Goal: Transaction & Acquisition: Purchase product/service

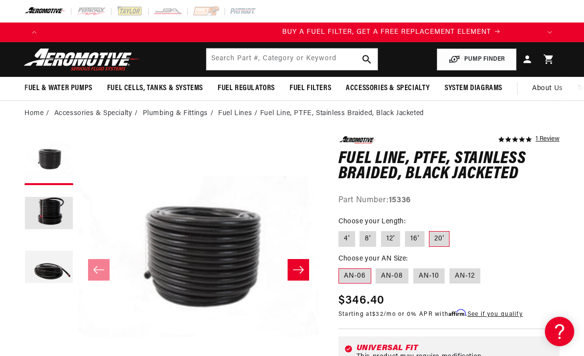
scroll to position [0, 496]
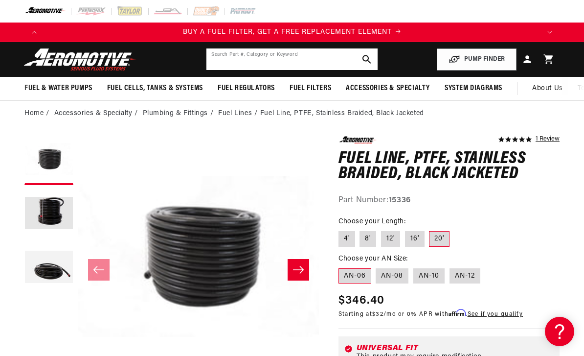
click at [233, 62] on input "text" at bounding box center [291, 59] width 171 height 22
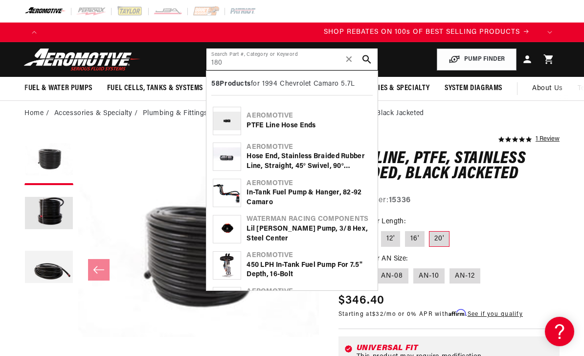
scroll to position [0, 992]
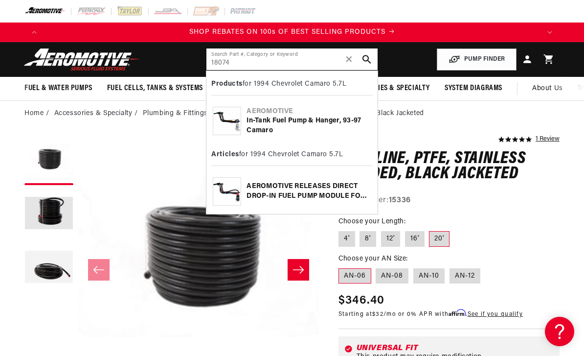
type input "18074"
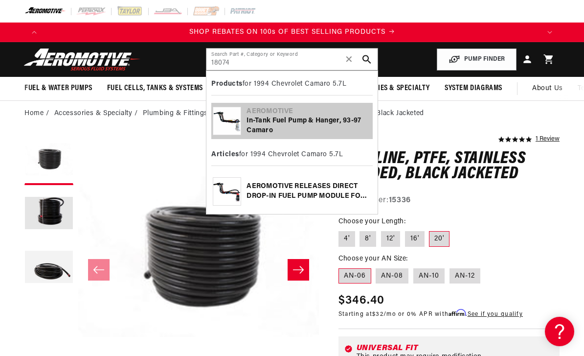
click at [264, 118] on div "In-Tank Fuel Pump & Hanger, 93-97 Camaro" at bounding box center [309, 125] width 124 height 19
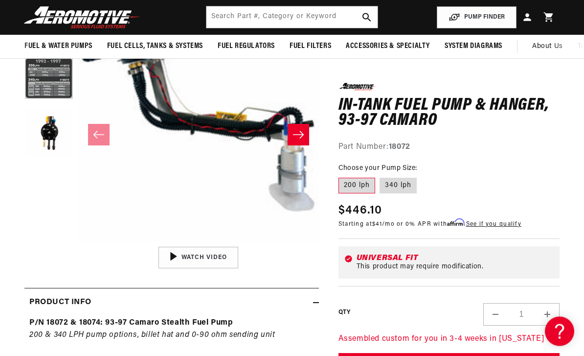
scroll to position [131, 0]
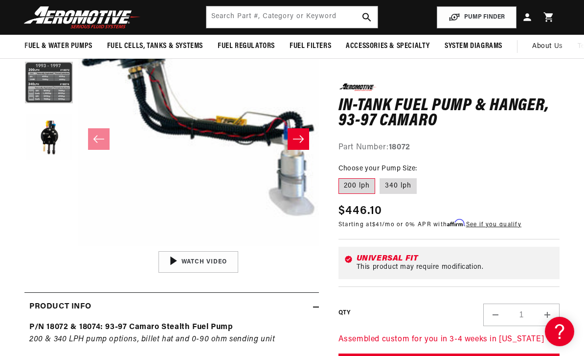
click at [41, 81] on button "Load image 2 in gallery view" at bounding box center [48, 83] width 49 height 49
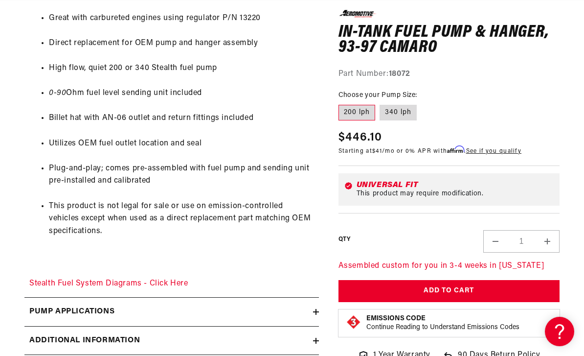
scroll to position [538, 0]
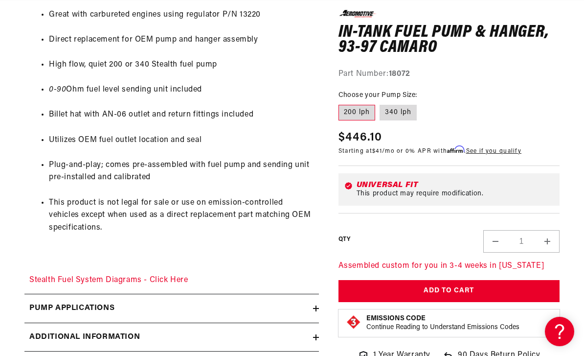
click at [144, 276] on link "Stealth Fuel System Diagrams - Click Here" at bounding box center [108, 280] width 159 height 8
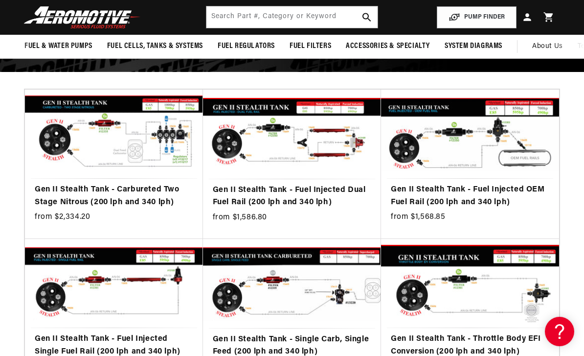
scroll to position [0, 496]
click at [454, 197] on link "Gen II Stealth Tank - Fuel Injected OEM Fuel Rail (200 lph and 340 lph)" at bounding box center [470, 195] width 158 height 25
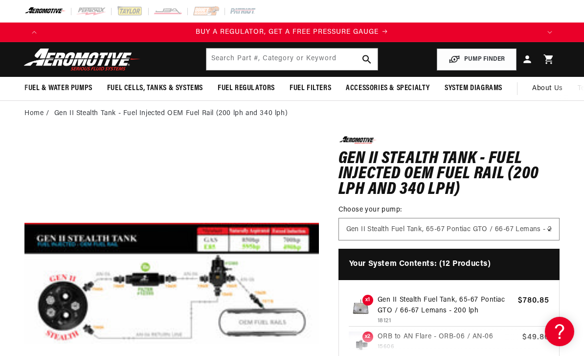
scroll to position [0, 0]
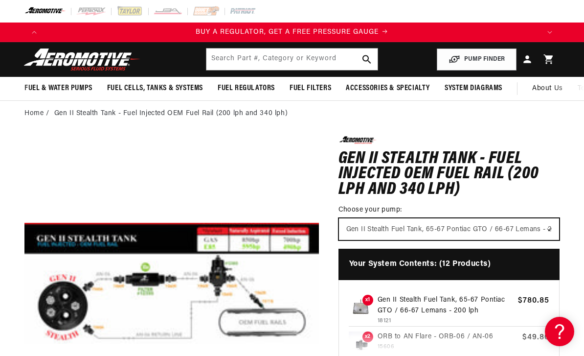
click at [551, 231] on select "Gen II Stealth Fuel Tank, 65-67 Pontiac GTO / 66-67 Lemans - 200 lph Gen II Ste…" at bounding box center [449, 229] width 220 height 22
select select "/products/gen-ii-stealth-fuel-tank-93-97-camaro"
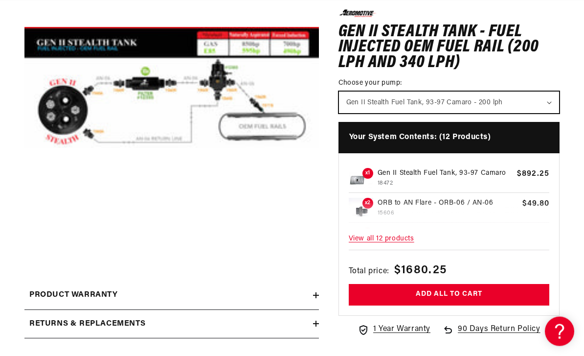
scroll to position [196, 0]
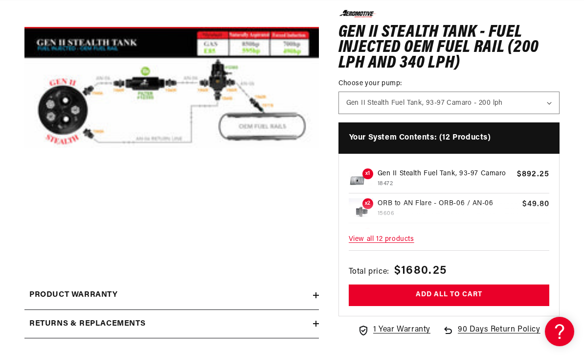
click at [390, 244] on span "View all 12 products" at bounding box center [449, 239] width 201 height 21
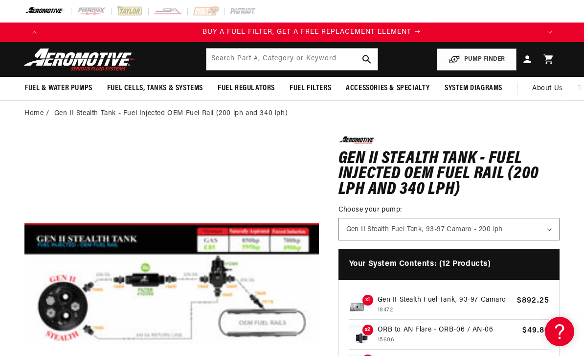
scroll to position [0, 496]
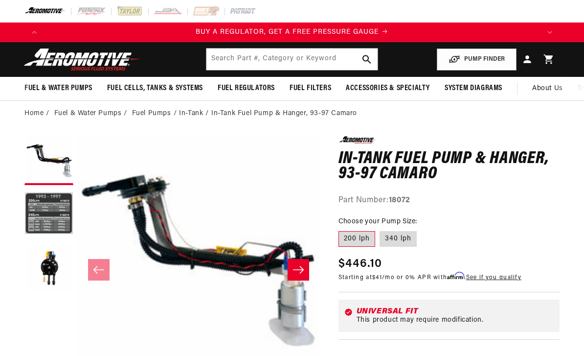
click at [402, 234] on label "340 lph" at bounding box center [398, 239] width 37 height 16
click at [381, 229] on input "340 lph" at bounding box center [380, 229] width 0 height 0
radio input "true"
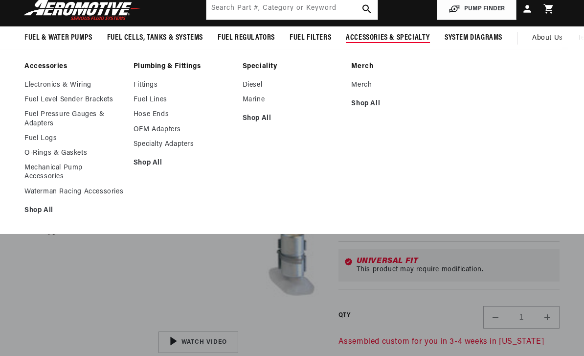
click at [160, 117] on link "Hose Ends" at bounding box center [183, 114] width 99 height 9
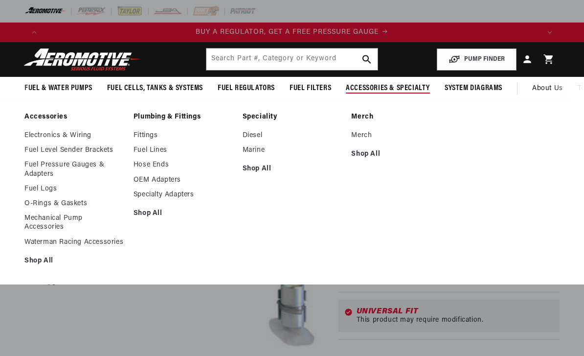
scroll to position [82, 0]
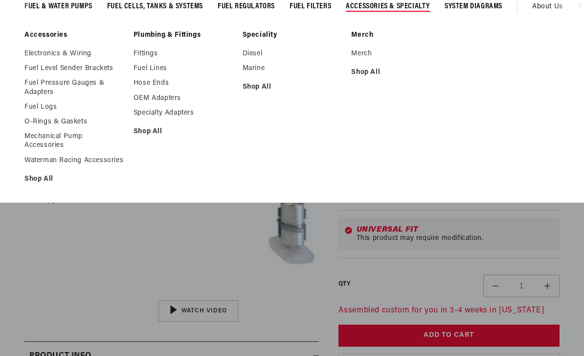
click at [155, 51] on link "Fittings" at bounding box center [183, 53] width 99 height 9
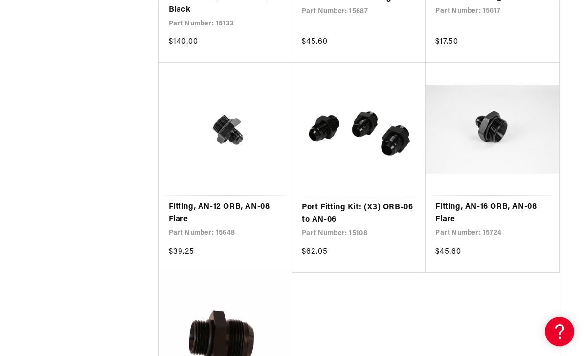
scroll to position [1655, 0]
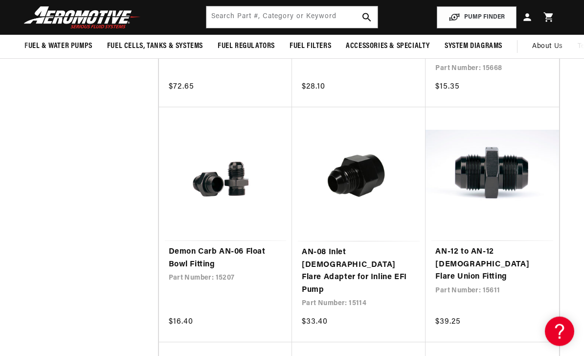
scroll to position [3326, 0]
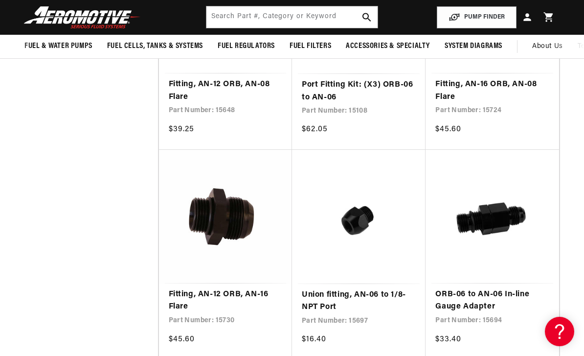
click at [498, 288] on link "ORB-06 to AN-06 In-line Gauge Adapter" at bounding box center [491, 300] width 113 height 25
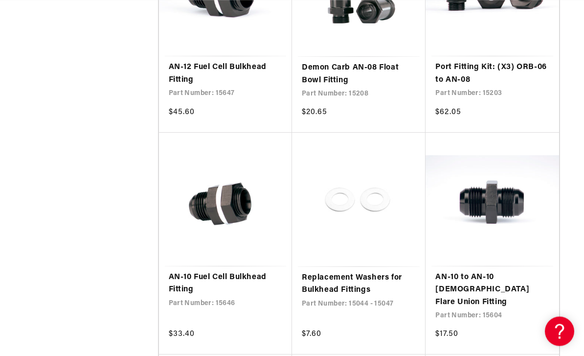
scroll to position [0, 496]
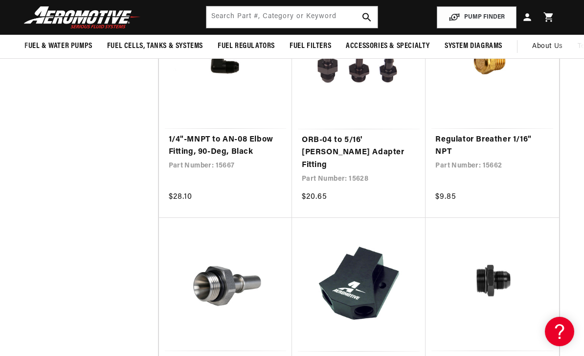
click at [333, 355] on link "High Flow "Y" Block" at bounding box center [359, 362] width 114 height 13
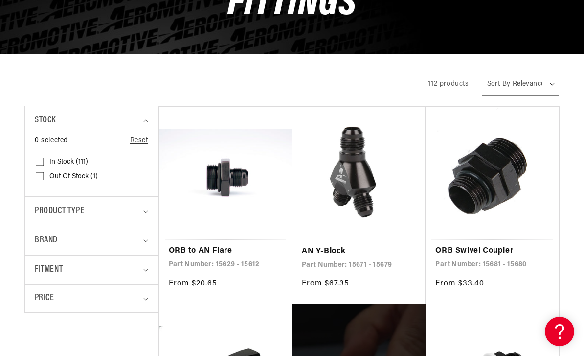
scroll to position [0, 0]
click at [321, 256] on link "AN Y-Block" at bounding box center [359, 251] width 114 height 13
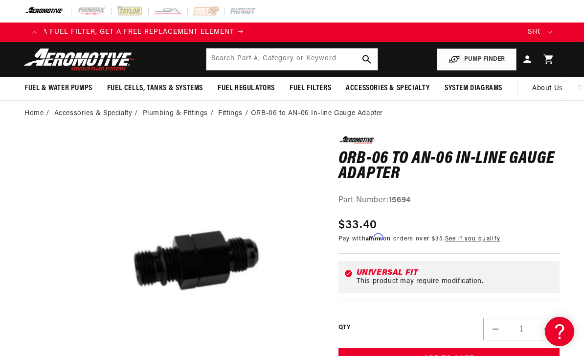
scroll to position [0, 823]
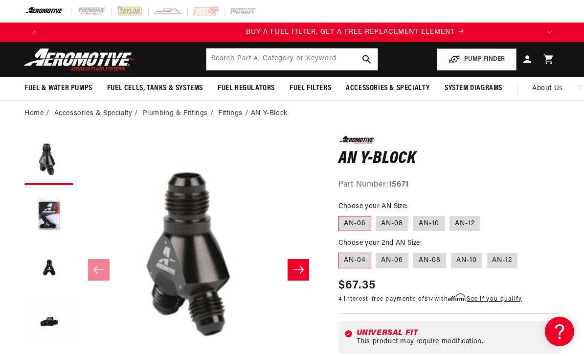
scroll to position [0, 496]
click at [52, 213] on button "Load image 2 in gallery view" at bounding box center [48, 214] width 49 height 49
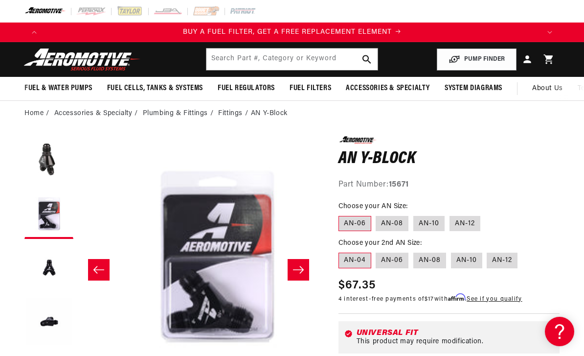
scroll to position [0, 241]
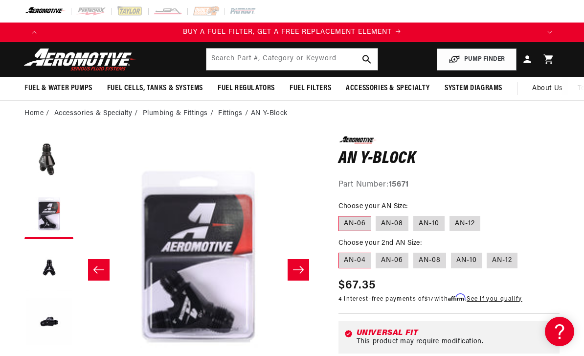
click at [53, 268] on button "Load image 3 in gallery view" at bounding box center [48, 268] width 49 height 49
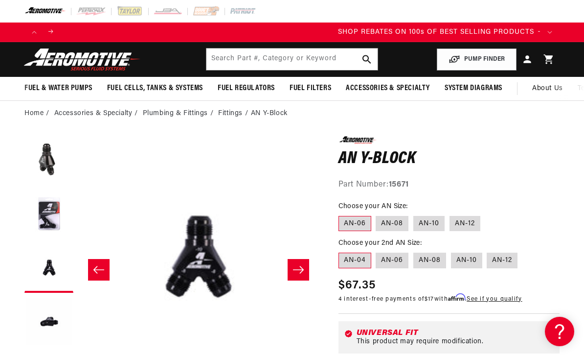
scroll to position [0, 992]
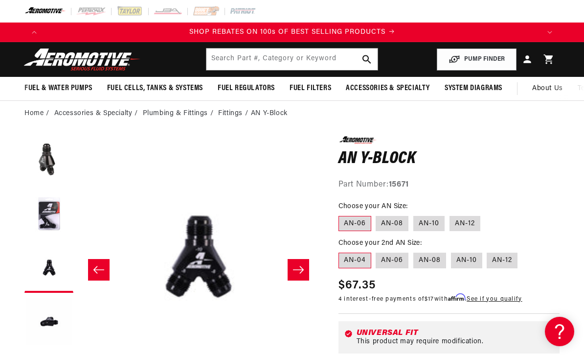
click at [53, 318] on button "Load image 4 in gallery view" at bounding box center [48, 321] width 49 height 49
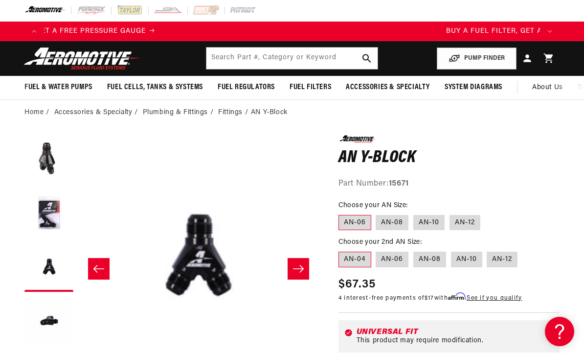
scroll to position [0, 0]
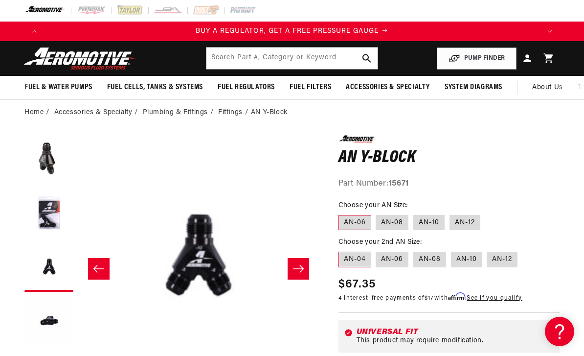
click at [393, 256] on label "AN-06" at bounding box center [392, 259] width 33 height 16
click at [377, 250] on input "AN-06" at bounding box center [376, 249] width 0 height 0
radio input "true"
